Goal: Find contact information: Find contact information

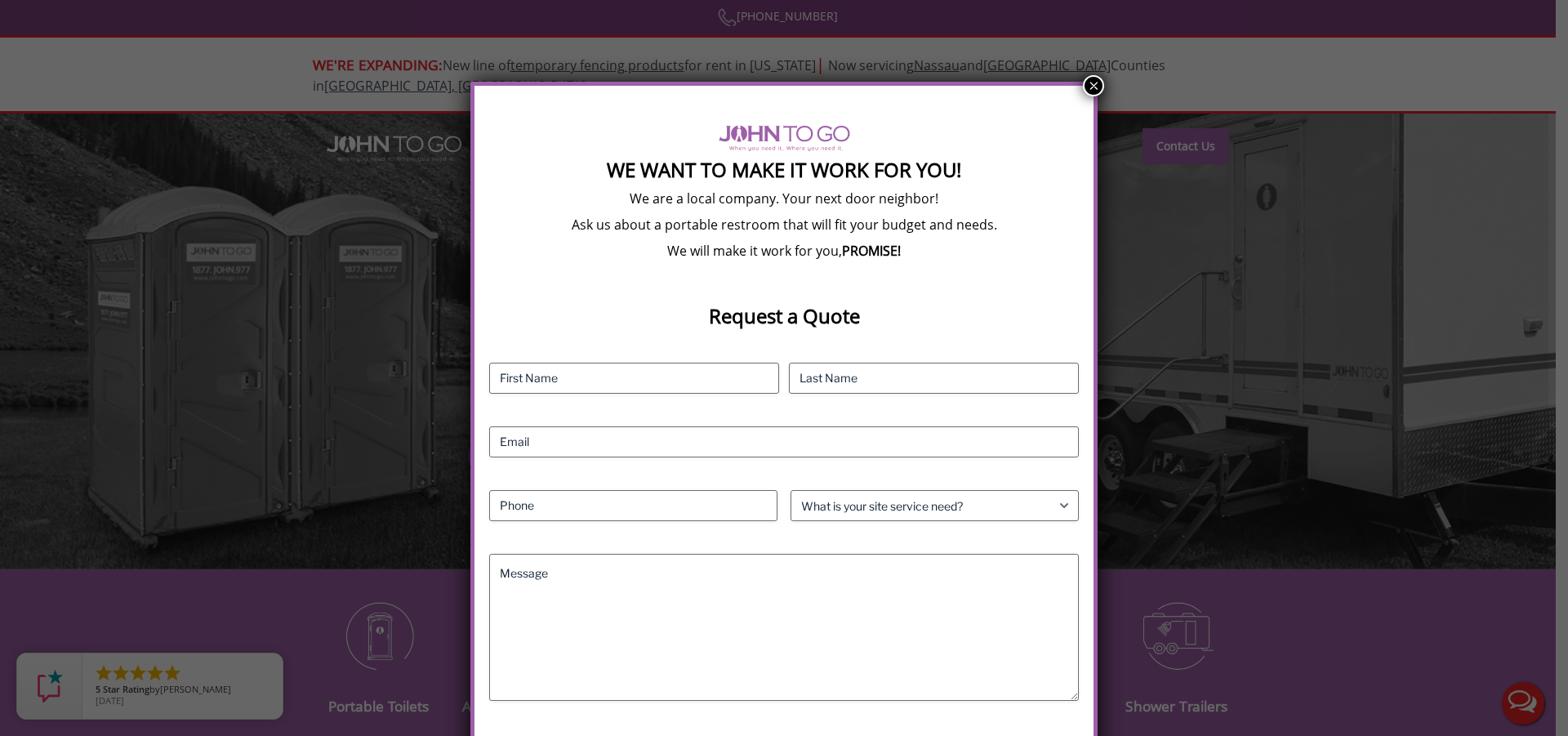
click at [1094, 80] on button "×" at bounding box center [1094, 86] width 22 height 22
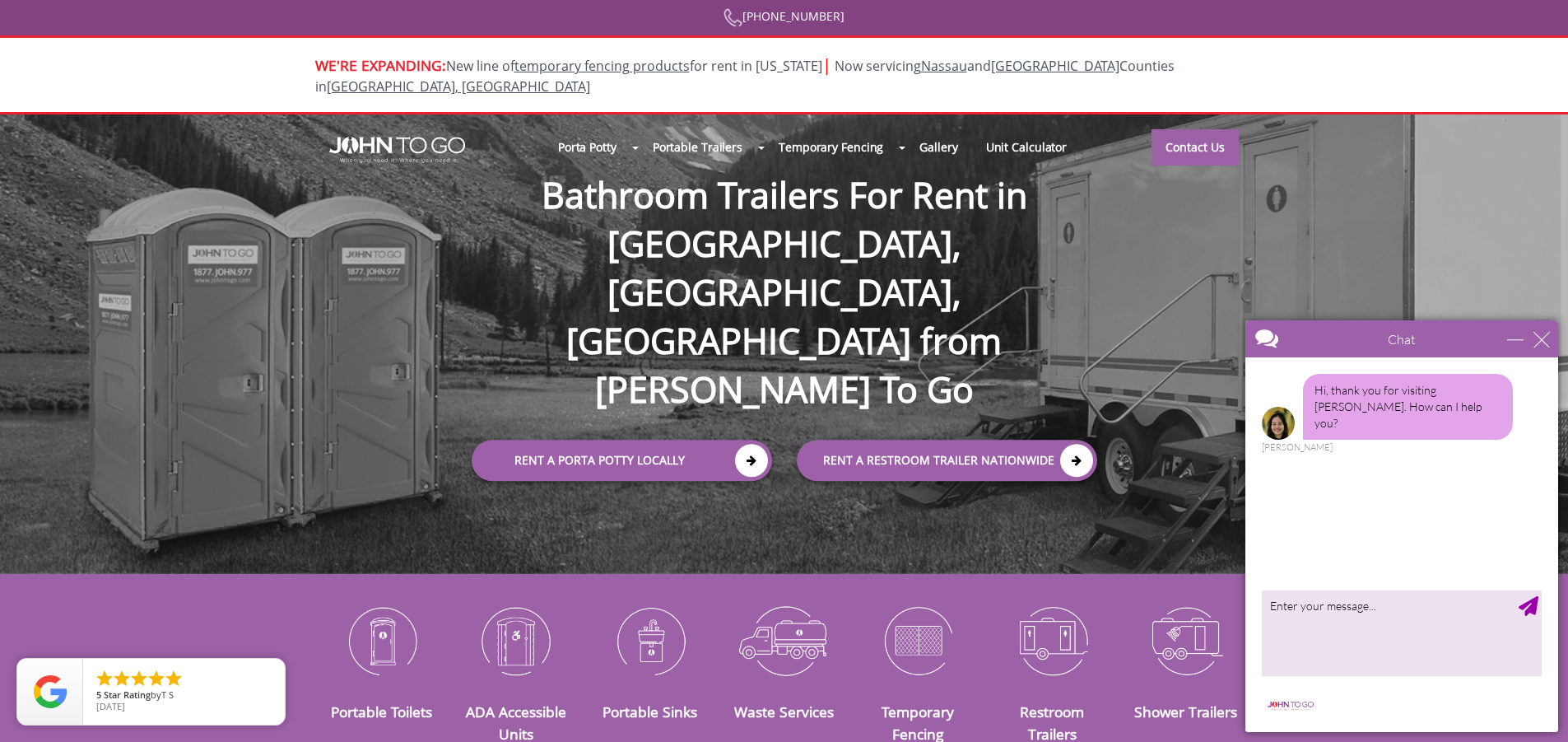
click at [1340, 250] on div at bounding box center [784, 371] width 1568 height 742
click at [1538, 338] on div "close" at bounding box center [1542, 339] width 17 height 17
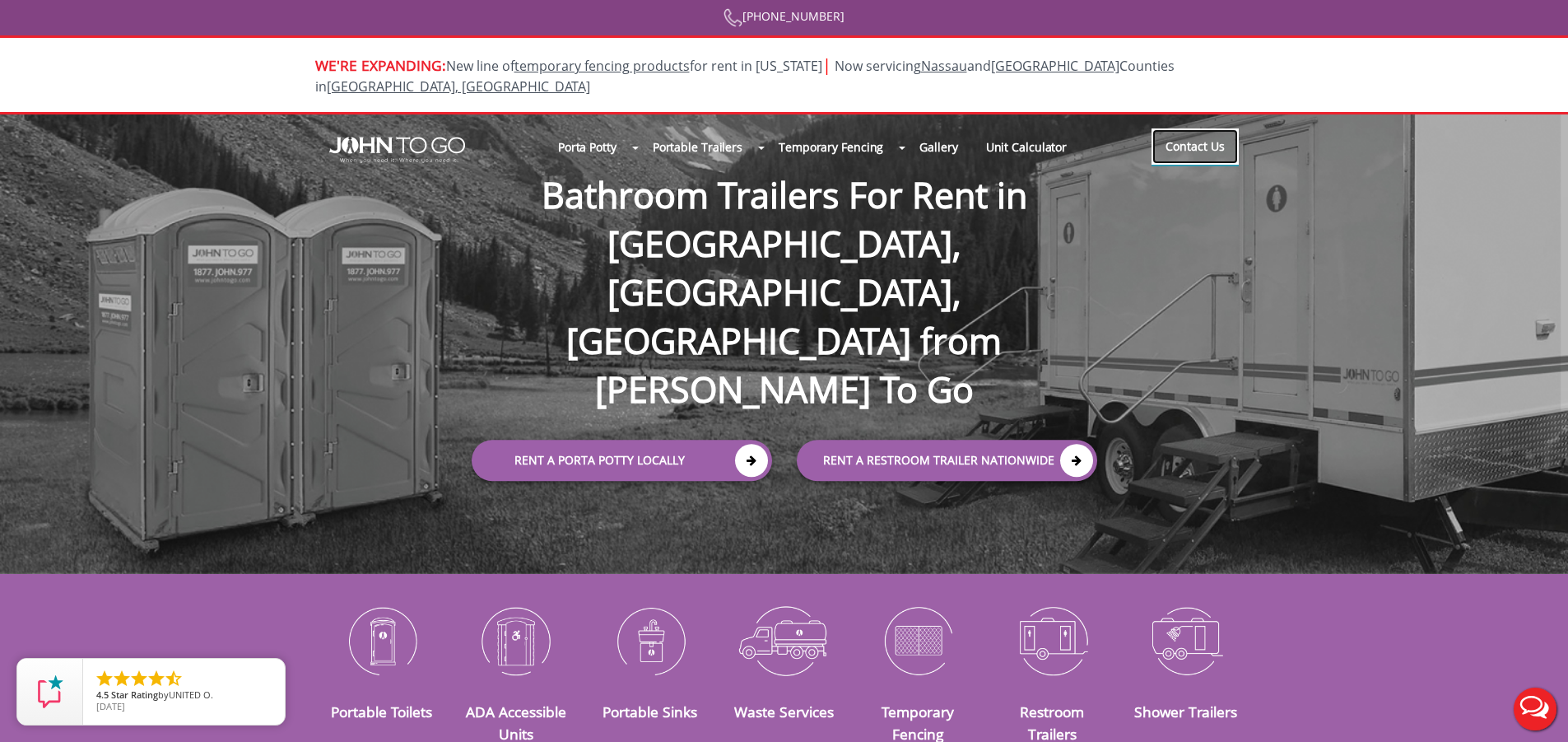
click at [1178, 129] on link "Contact Us" at bounding box center [1195, 146] width 87 height 36
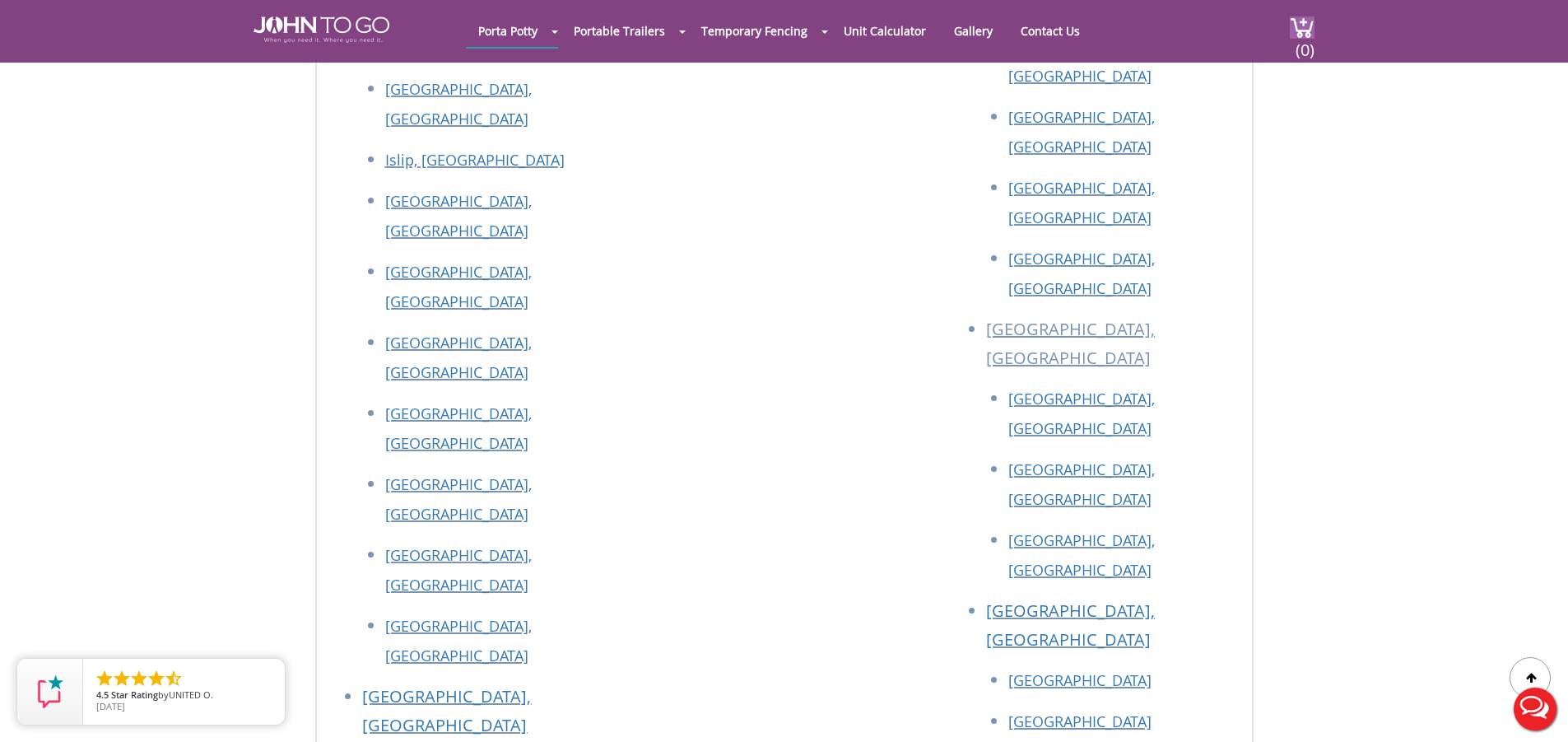
scroll to position [3194, 0]
